Goal: Information Seeking & Learning: Learn about a topic

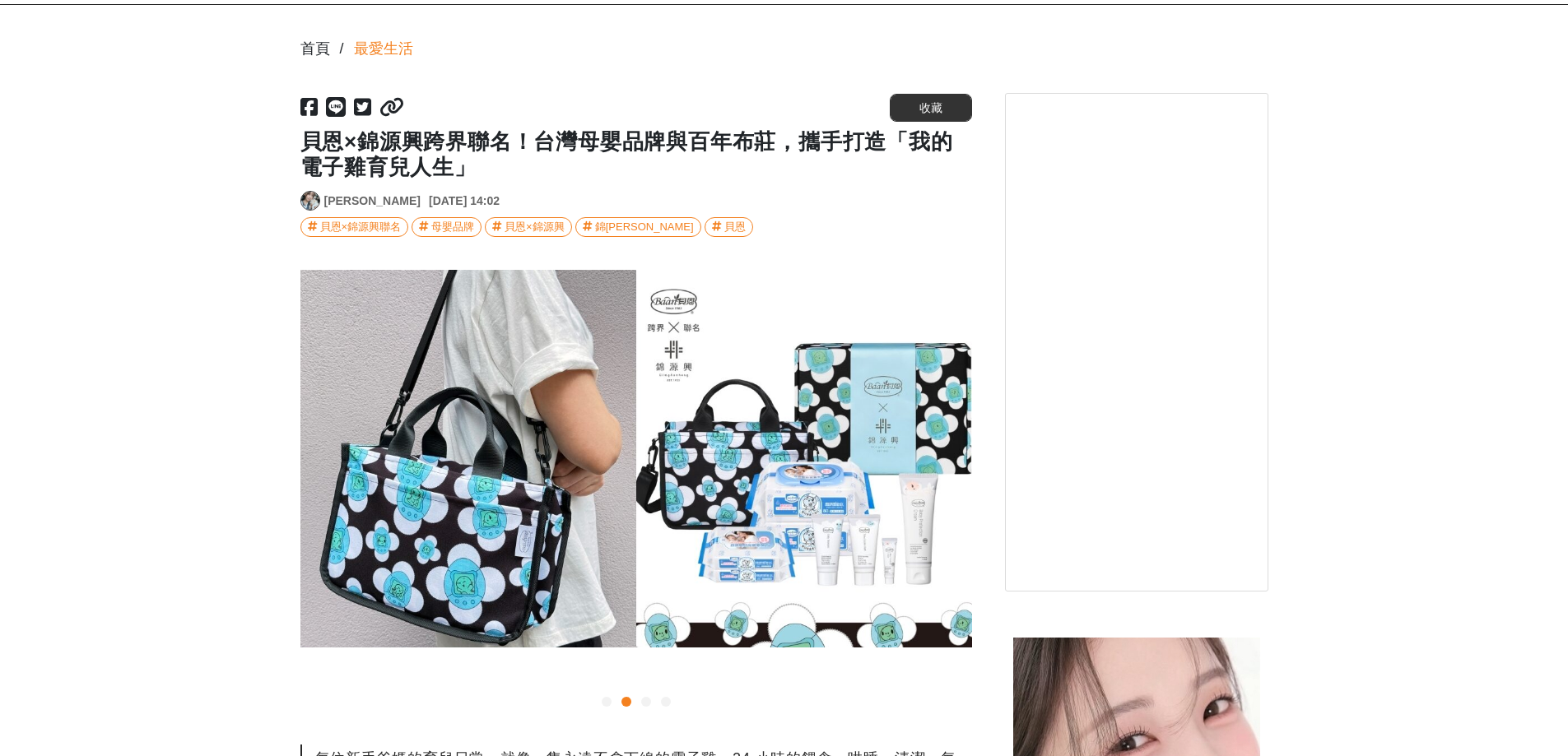
scroll to position [274, 0]
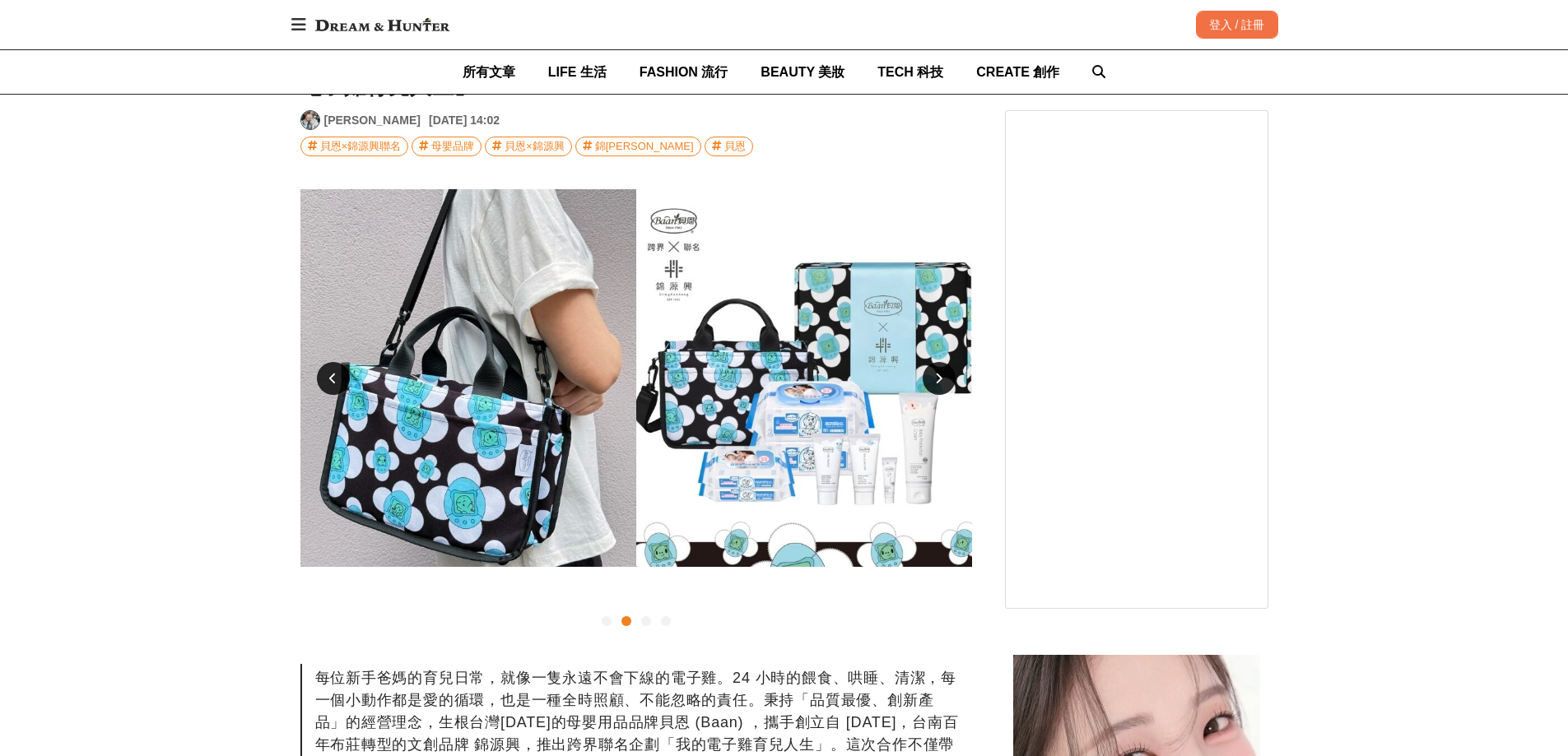
click at [644, 623] on div at bounding box center [646, 621] width 10 height 10
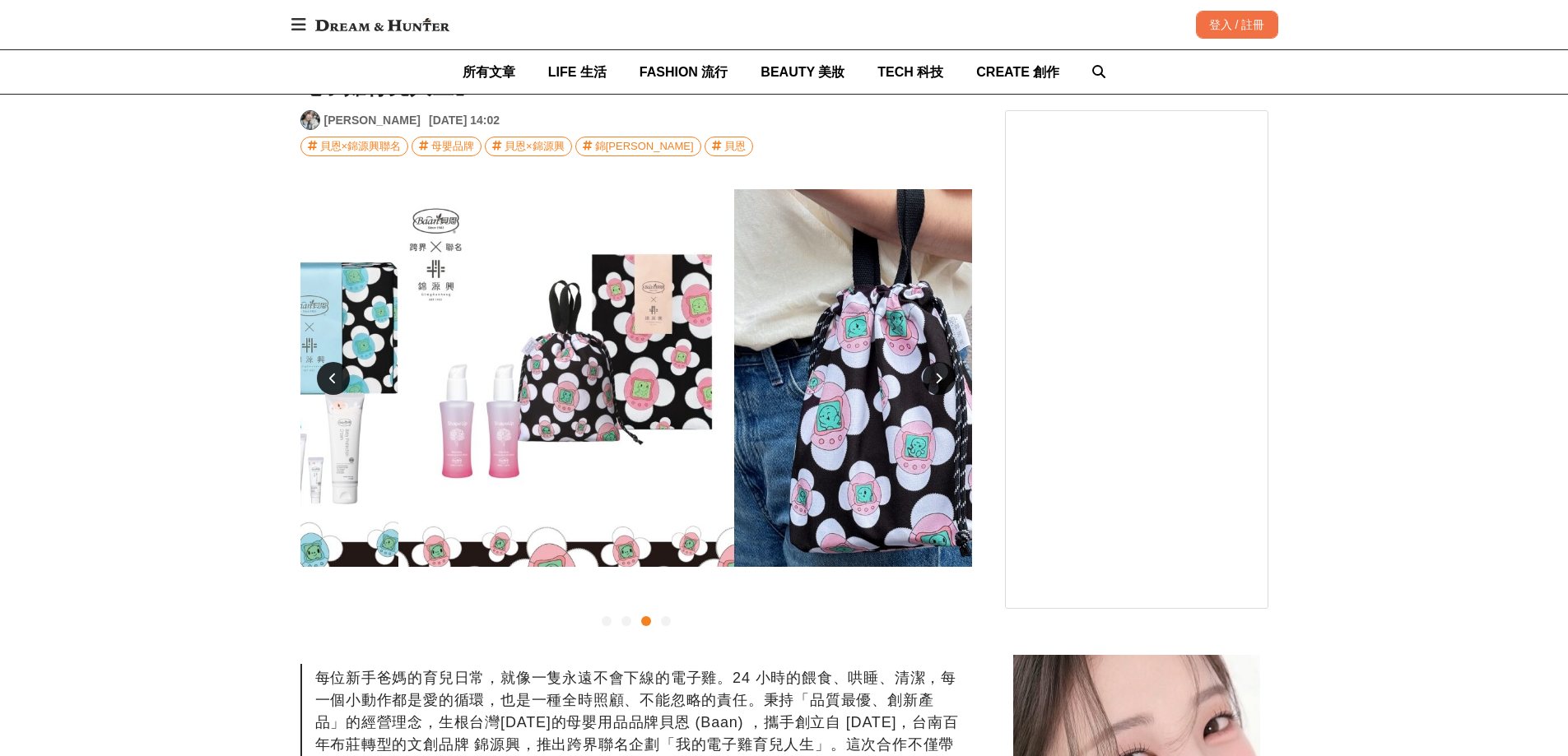
scroll to position [0, 1343]
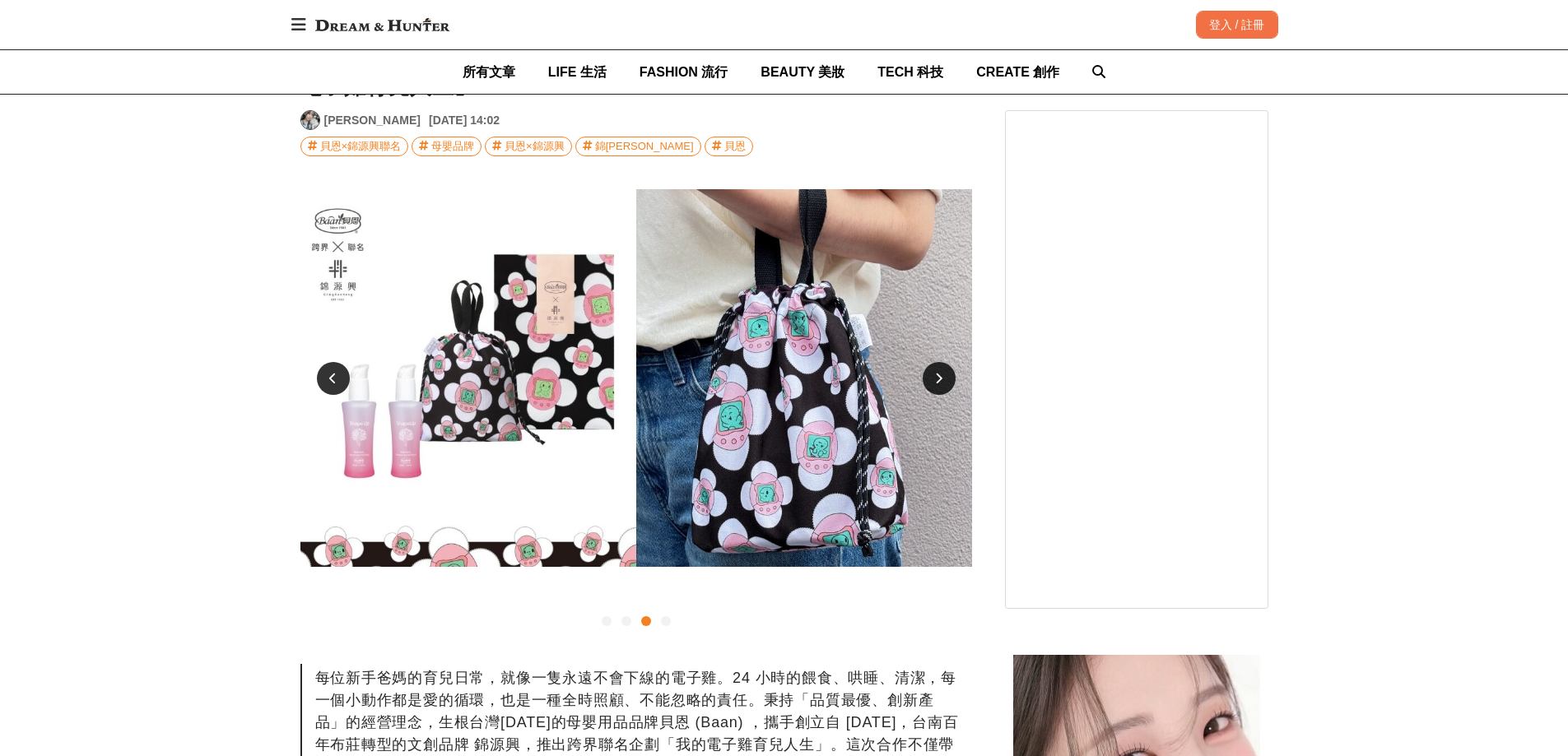
click at [672, 624] on div at bounding box center [636, 620] width 672 height 20
click at [666, 623] on div at bounding box center [666, 621] width 10 height 10
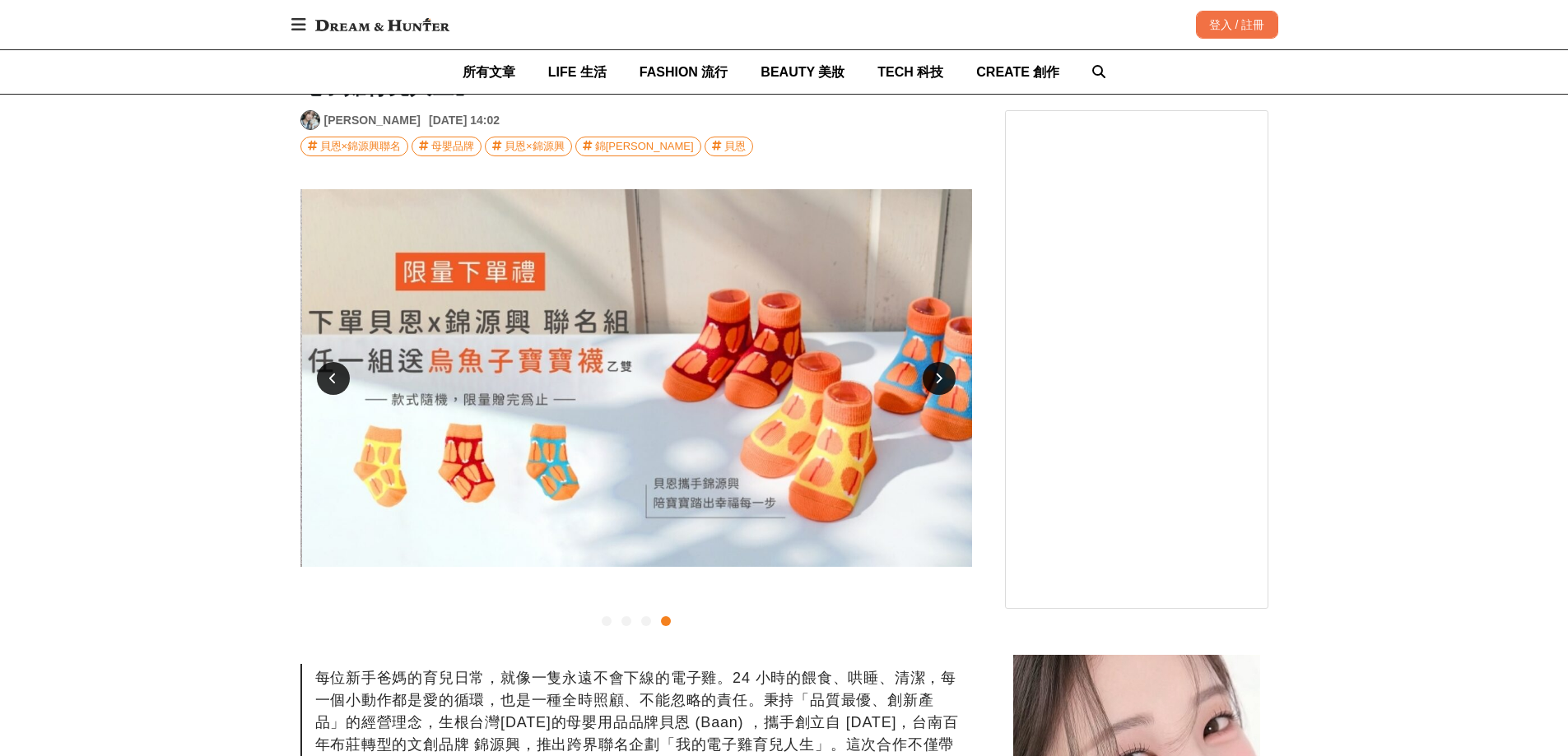
scroll to position [0, 2014]
click at [625, 624] on div at bounding box center [627, 621] width 10 height 10
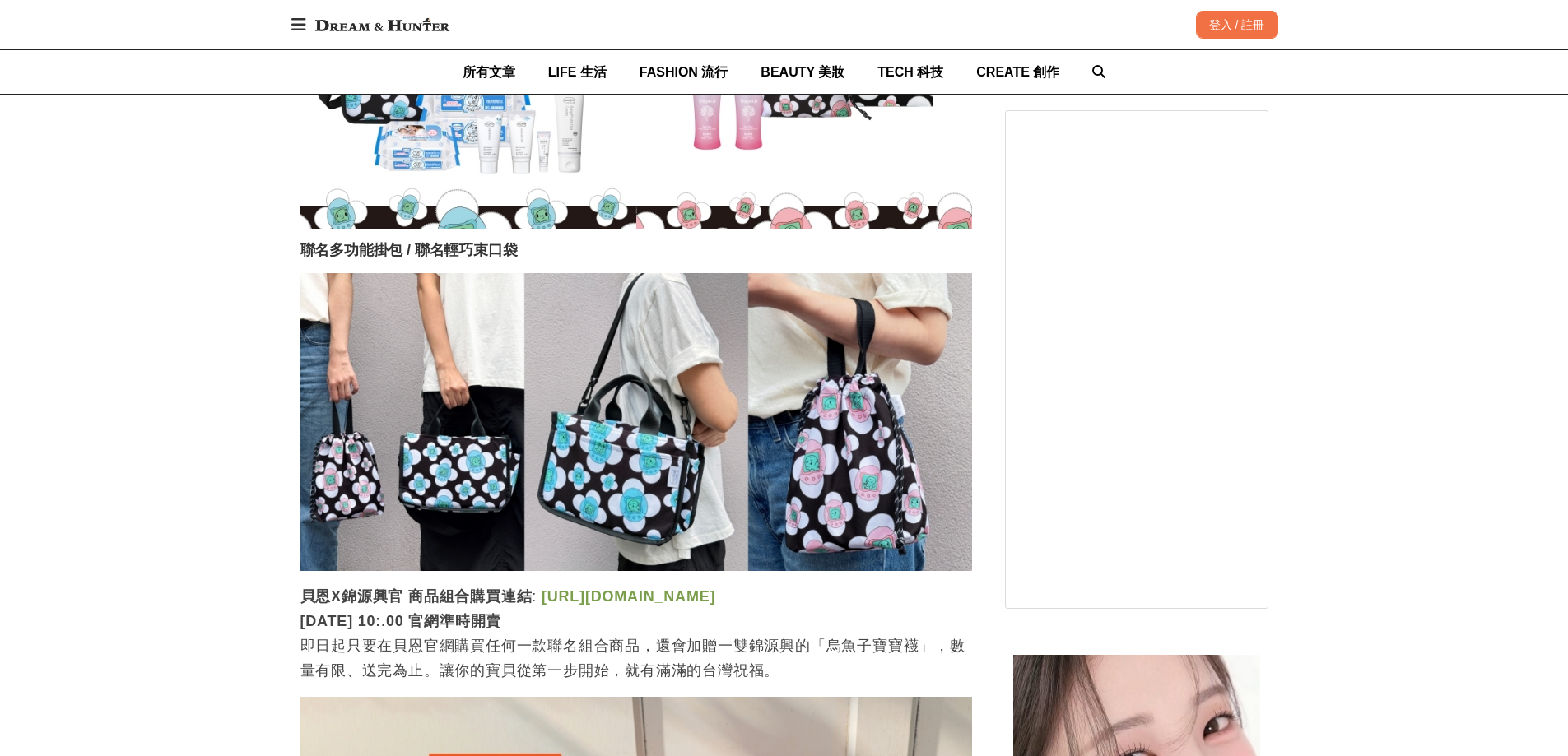
scroll to position [0, 1343]
click at [233, 491] on div "首頁 / 最愛生活 https://dream.bhuntr.com/article/baan-gimgoanheng-collaboration 收藏 貝恩…" at bounding box center [784, 542] width 1568 height 4801
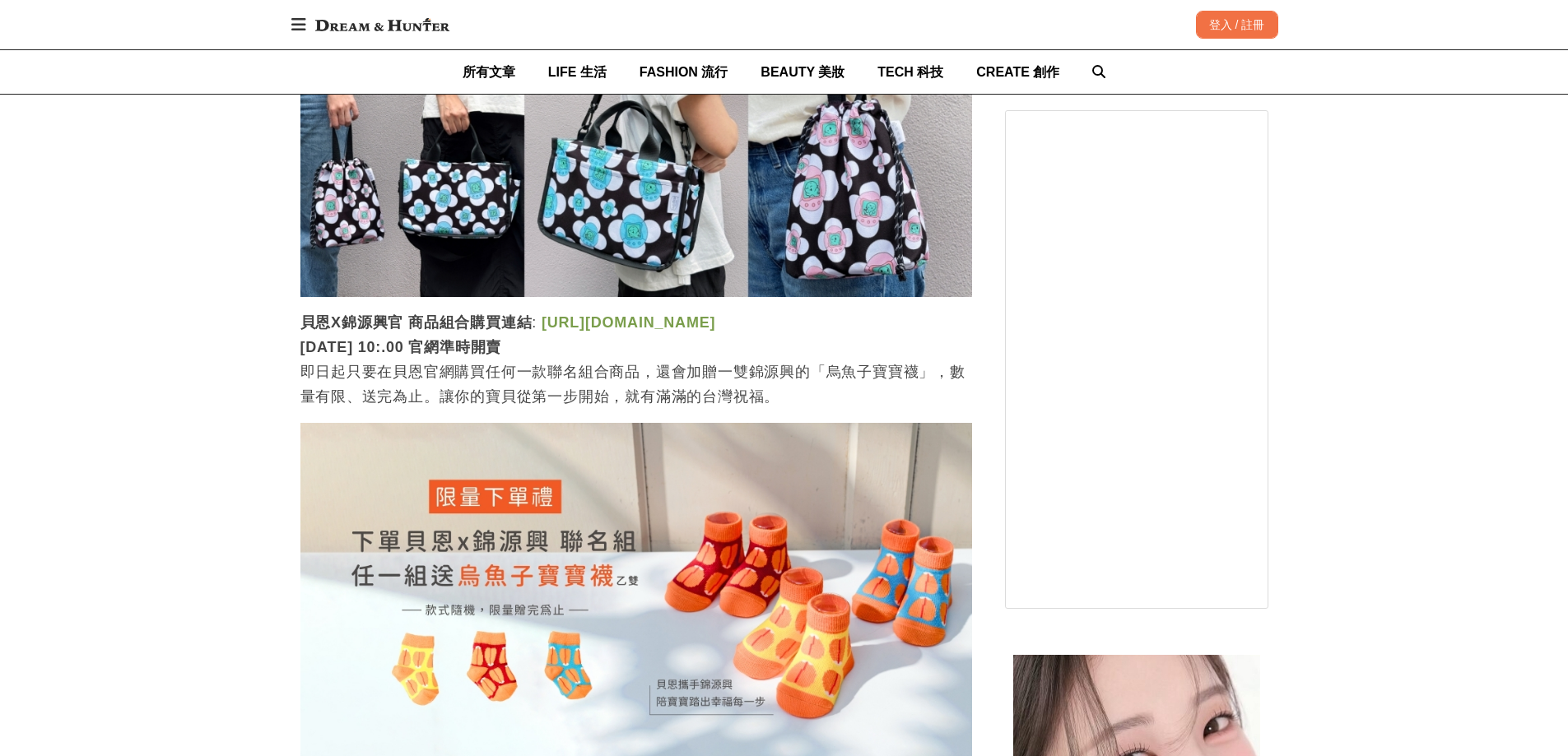
scroll to position [0, 2014]
click at [407, 327] on strong "貝恩X錦源興官 商品組合購買連結" at bounding box center [417, 322] width 232 height 16
click at [184, 382] on div "首頁 / 最愛生活 https://dream.bhuntr.com/article/baan-gimgoanheng-collaboration 收藏 貝恩…" at bounding box center [784, 268] width 1568 height 4801
click at [715, 322] on strong "[URL][DOMAIN_NAME]" at bounding box center [627, 322] width 173 height 16
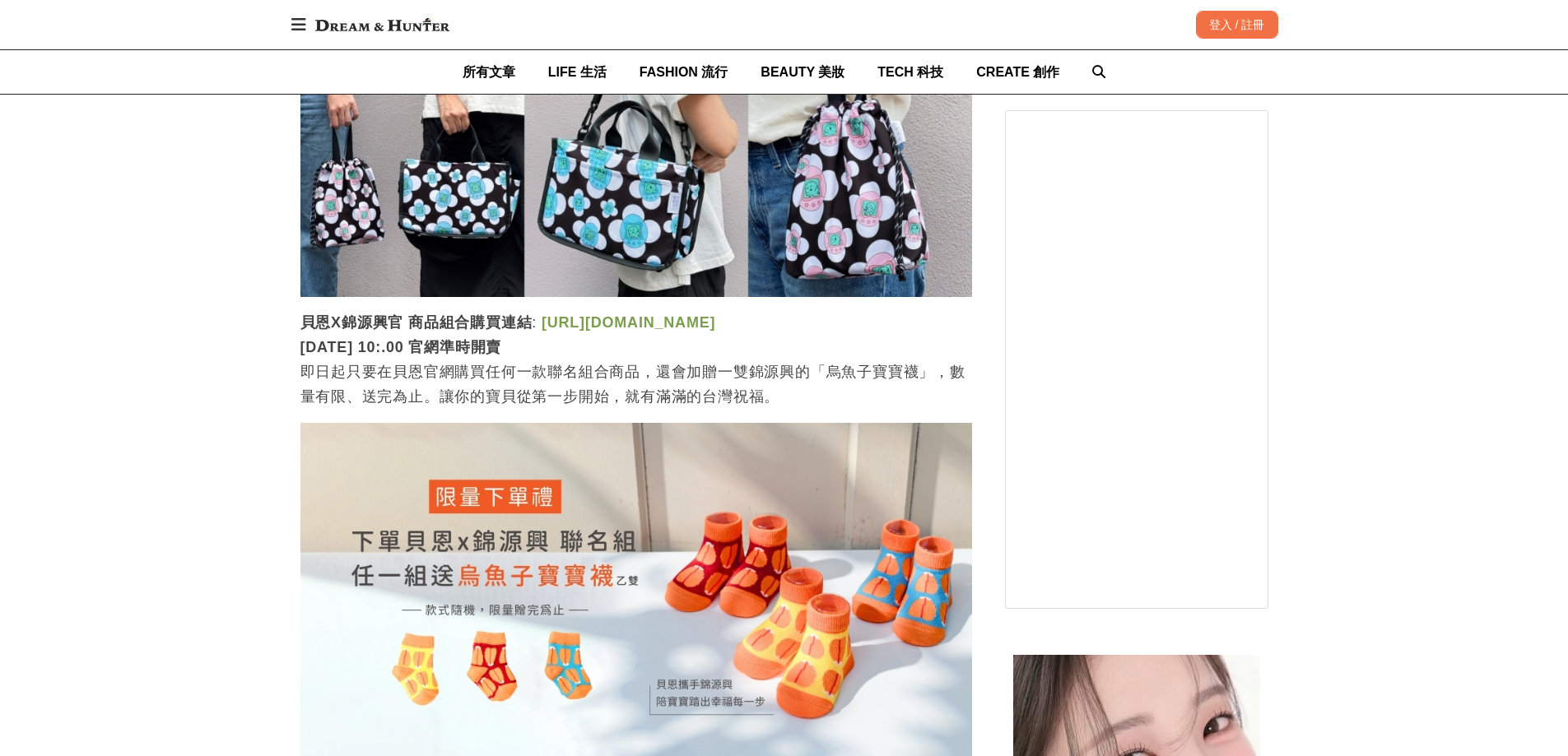
scroll to position [0, 672]
click at [208, 502] on div "首頁 / 最愛生活 https://dream.bhuntr.com/article/baan-gimgoanheng-collaboration 收藏 貝恩…" at bounding box center [784, 268] width 1568 height 4801
click at [124, 382] on div "首頁 / 最愛生活 https://dream.bhuntr.com/article/baan-gimgoanheng-collaboration 收藏 貝恩…" at bounding box center [784, 268] width 1568 height 4801
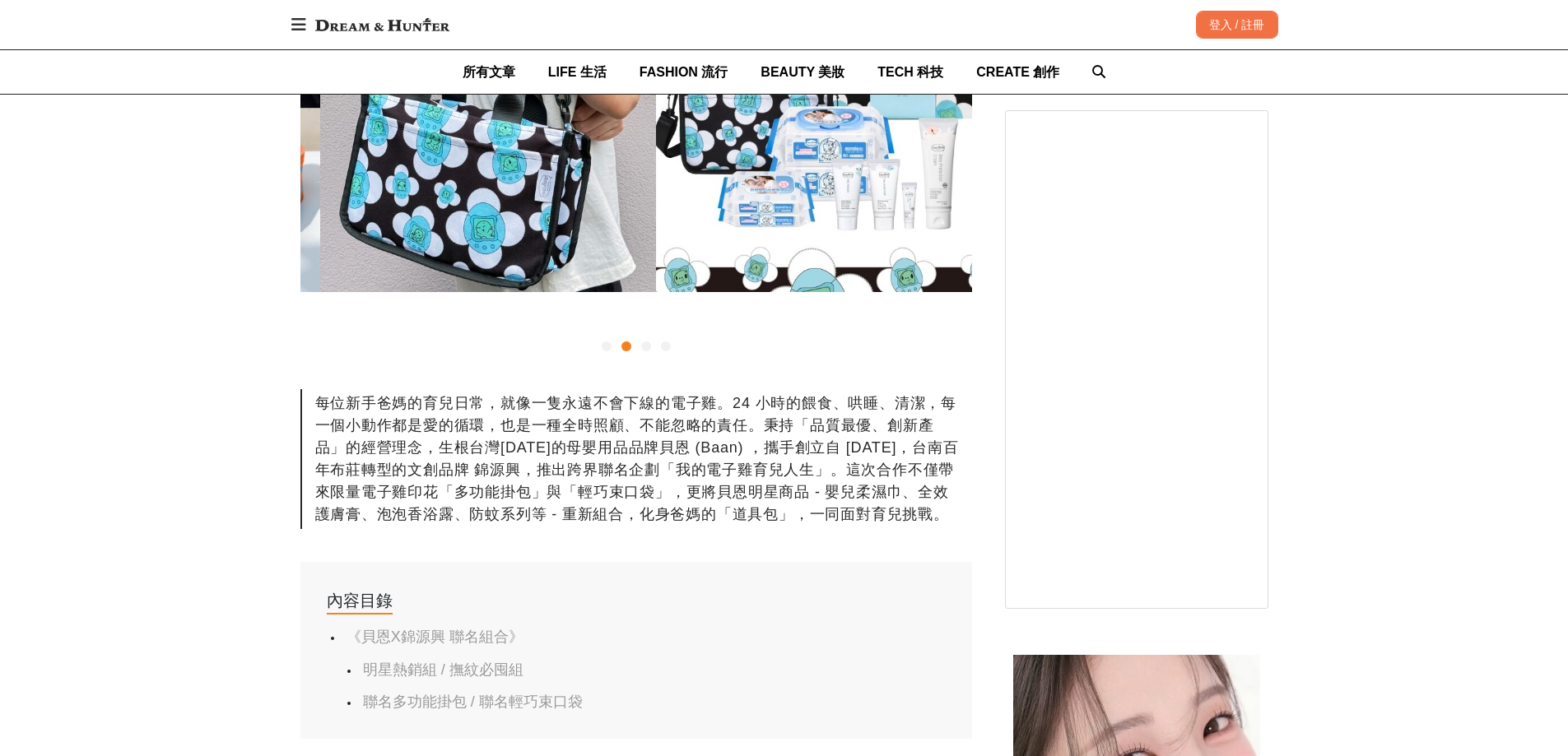
scroll to position [0, 672]
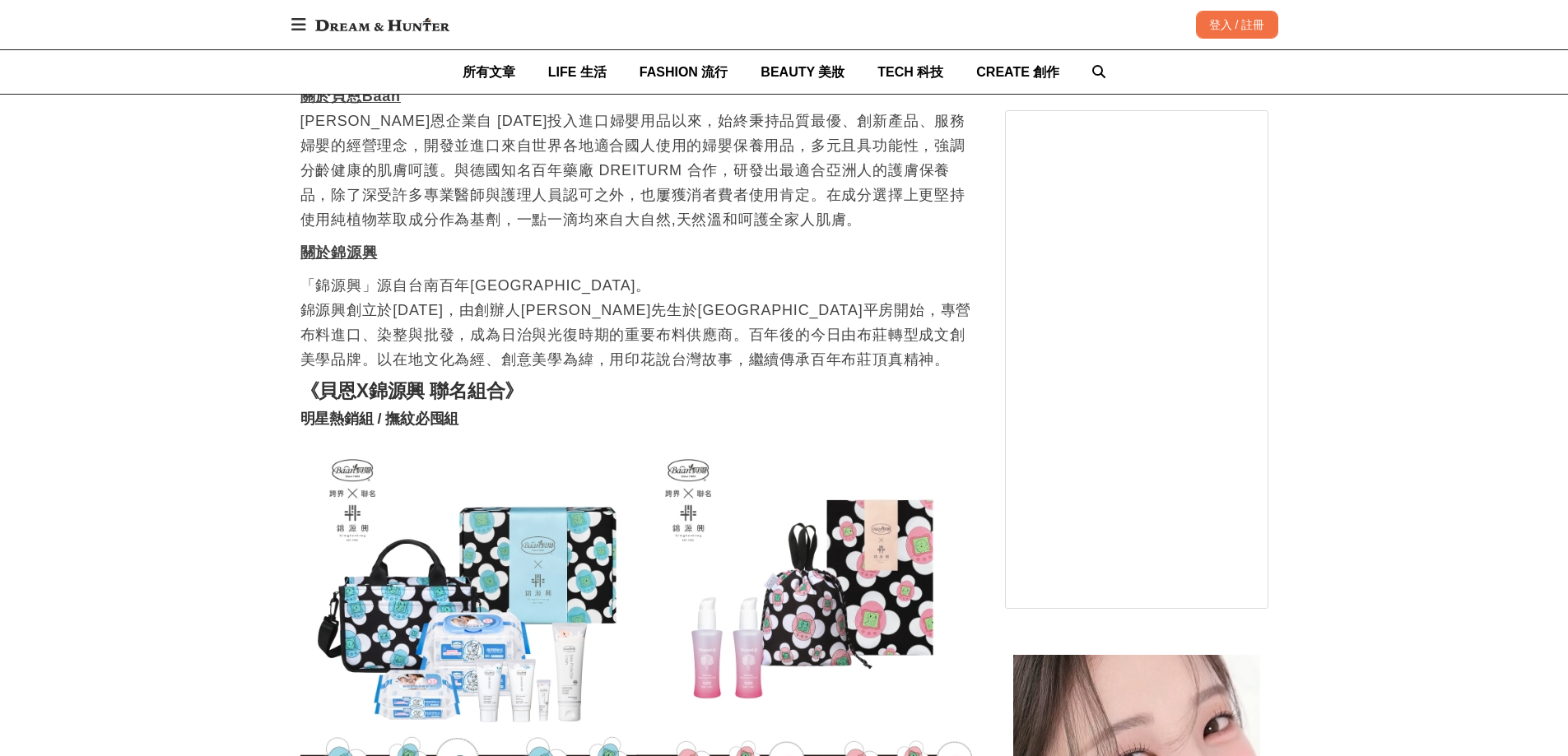
scroll to position [0, 672]
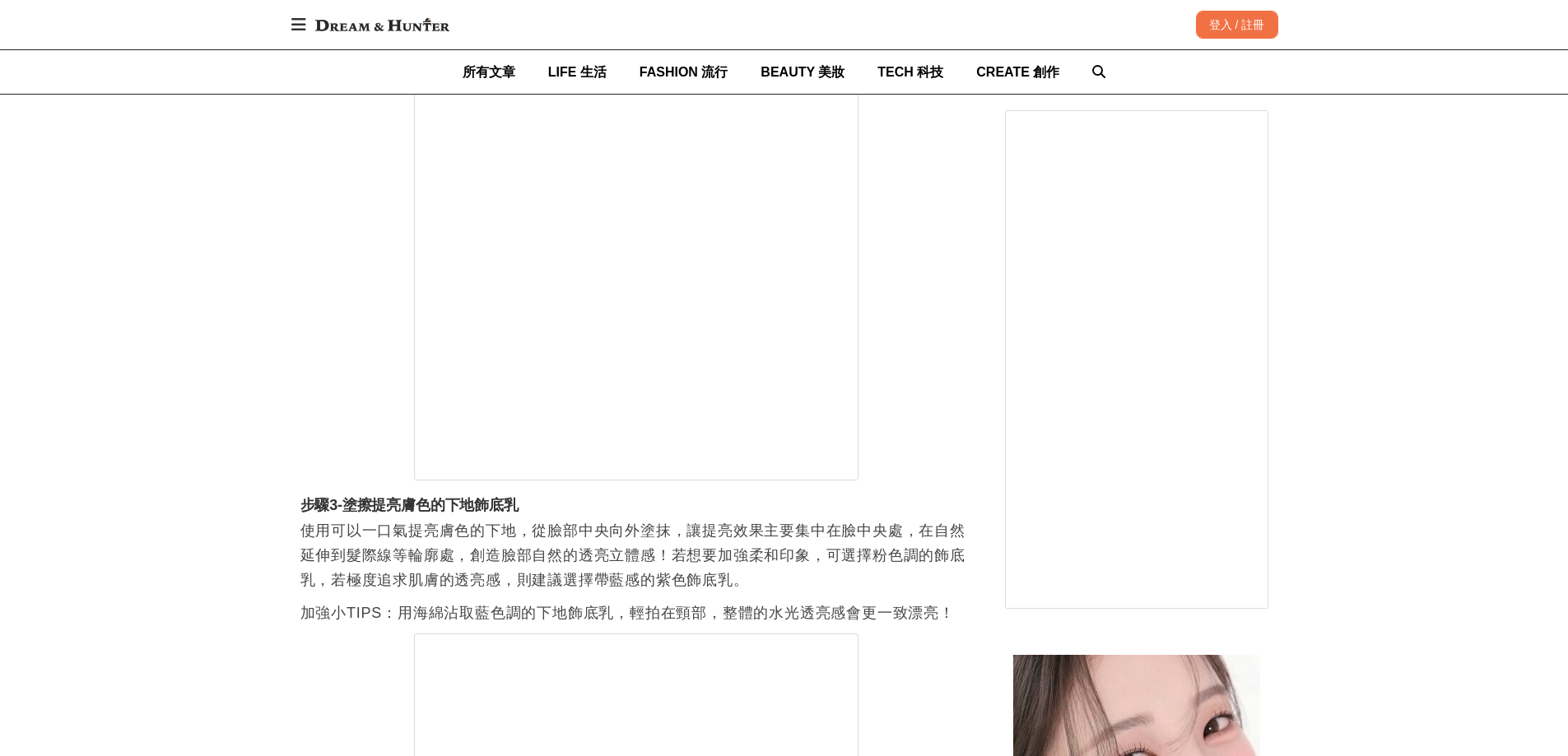
scroll to position [0, 1343]
